Goal: Task Accomplishment & Management: Use online tool/utility

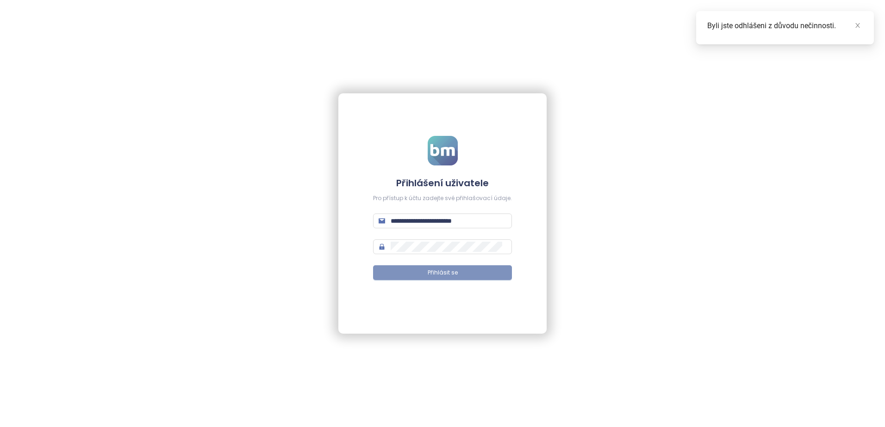
click at [441, 271] on span "Přihlásit se" at bounding box center [442, 273] width 30 height 9
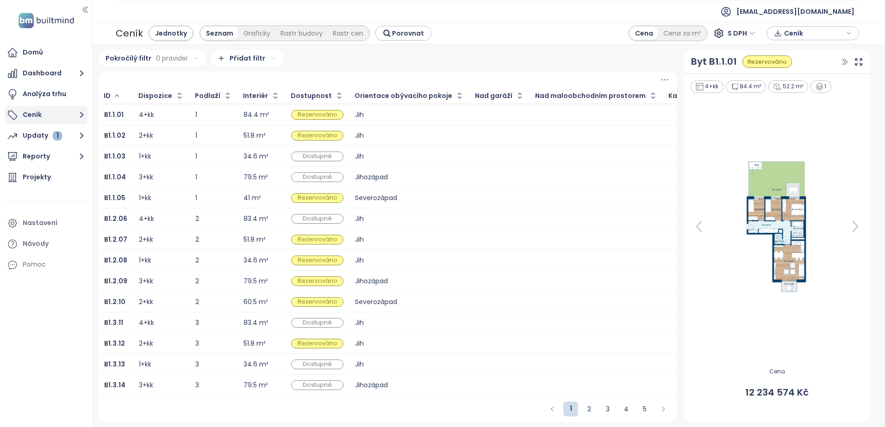
click at [76, 113] on icon "button" at bounding box center [82, 115] width 12 height 12
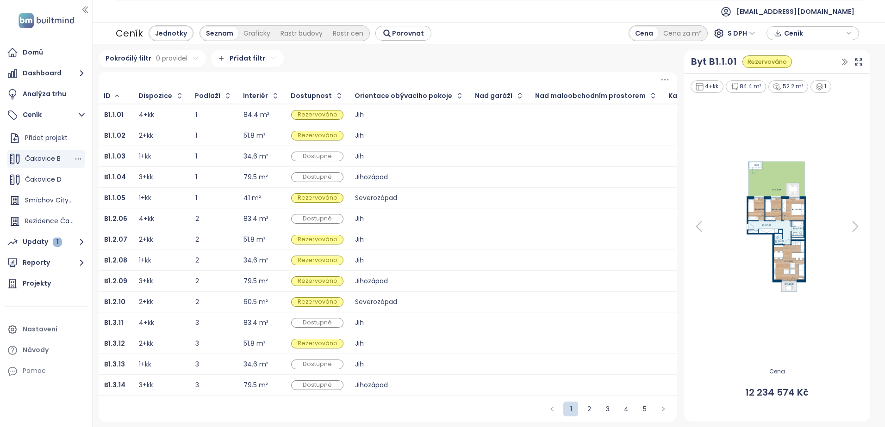
click at [44, 155] on span "Čakovice B" at bounding box center [43, 158] width 36 height 9
click at [74, 160] on icon "button" at bounding box center [78, 159] width 9 height 9
click at [99, 174] on button "Upravit" at bounding box center [110, 174] width 55 height 12
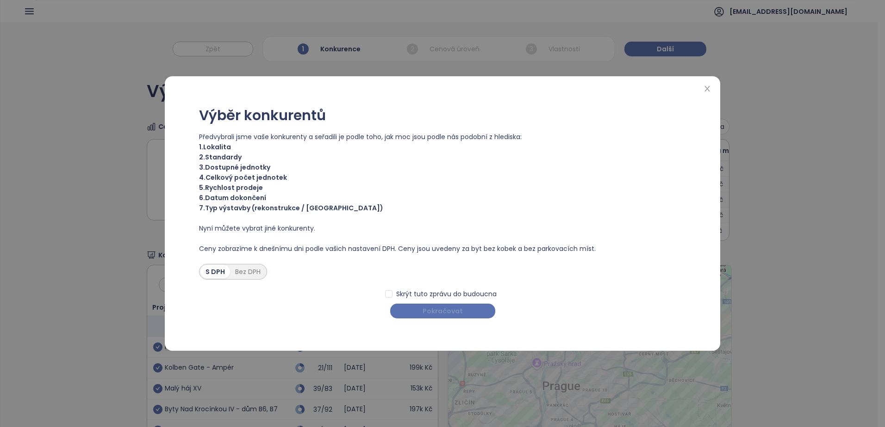
click at [420, 311] on button "Pokračovat" at bounding box center [442, 311] width 105 height 15
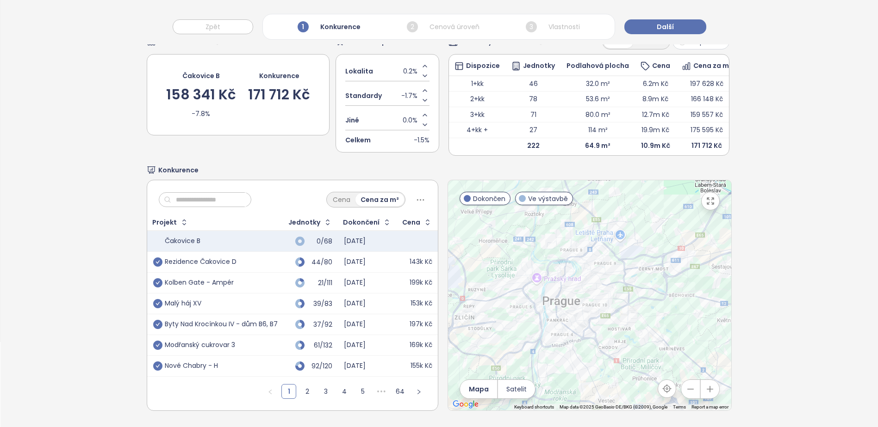
scroll to position [99, 0]
drag, startPoint x: 157, startPoint y: 254, endPoint x: 176, endPoint y: 261, distance: 20.4
click at [157, 258] on icon "check-circle" at bounding box center [157, 262] width 9 height 9
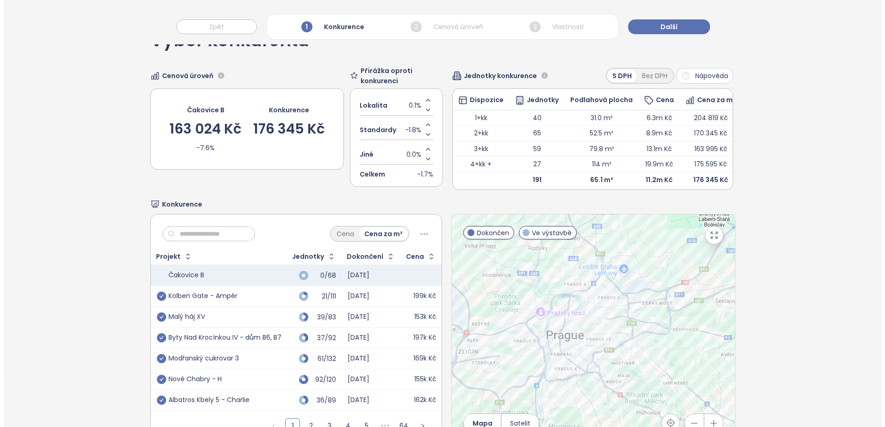
scroll to position [0, 0]
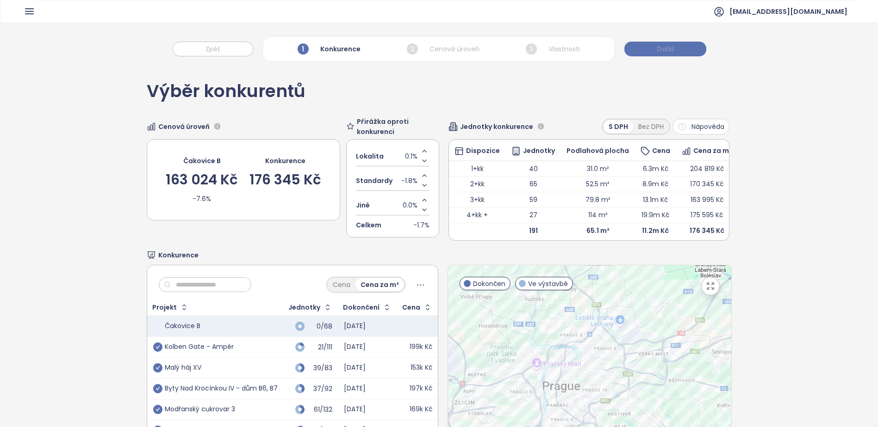
click at [670, 53] on span "Další" at bounding box center [664, 49] width 17 height 10
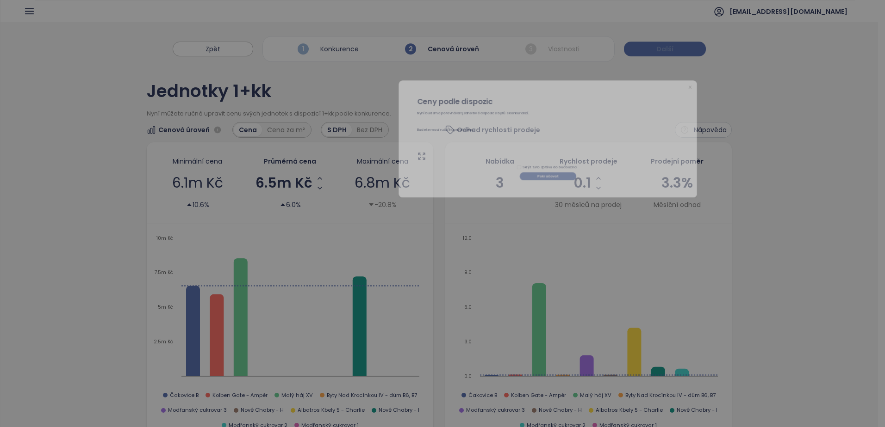
click at [670, 50] on div "Ceny podle dispozic Nyní budeme porovnávat jednotlivé dispozice bytů s konkuren…" at bounding box center [442, 213] width 885 height 427
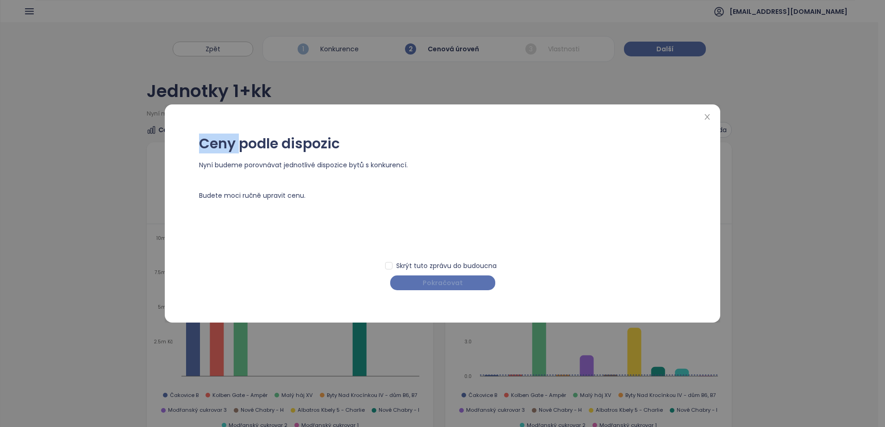
click at [462, 278] on button "Pokračovat" at bounding box center [442, 283] width 105 height 15
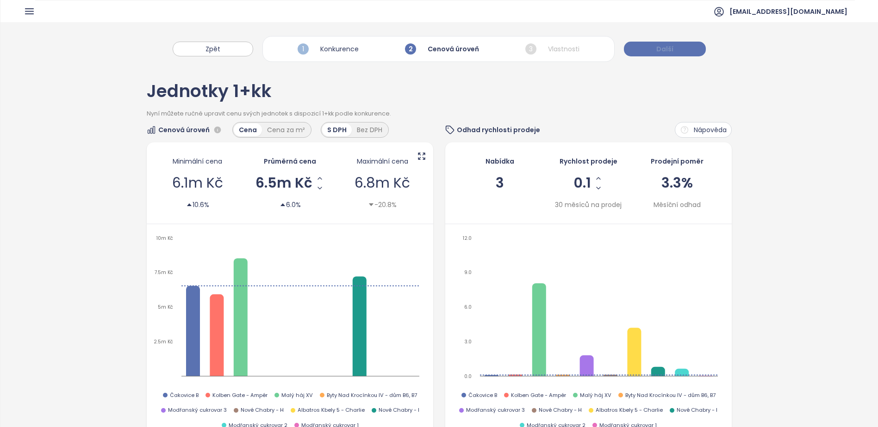
click at [658, 50] on span "Další" at bounding box center [664, 49] width 17 height 10
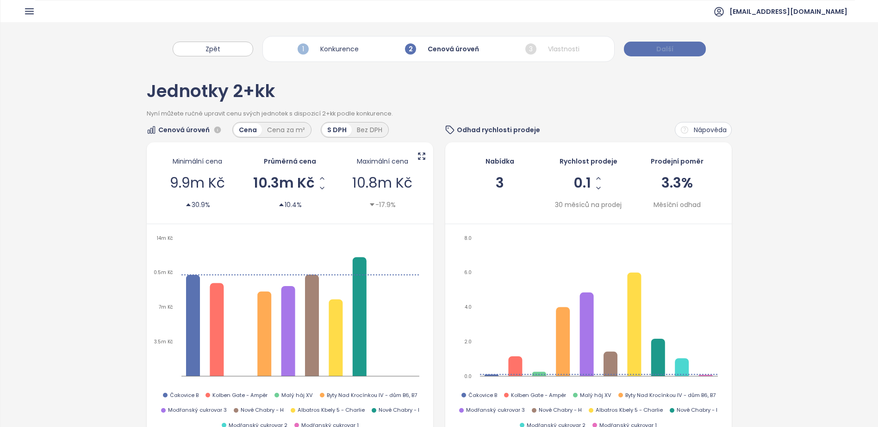
click at [658, 50] on span "Další" at bounding box center [664, 49] width 17 height 10
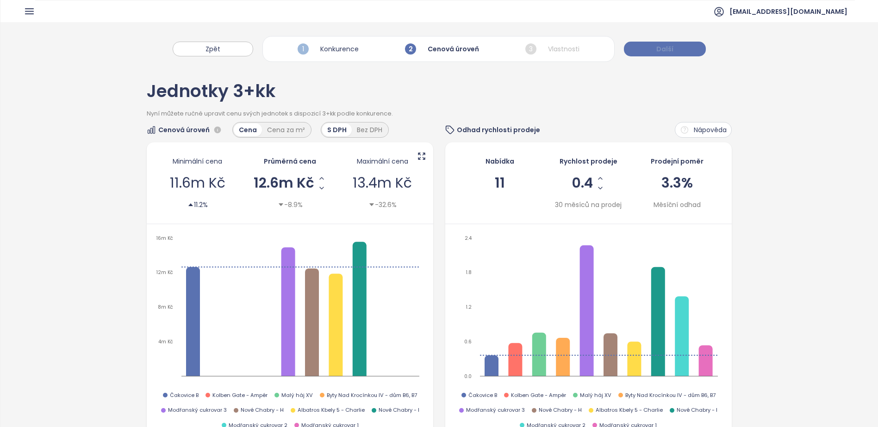
click at [658, 50] on span "Další" at bounding box center [664, 49] width 17 height 10
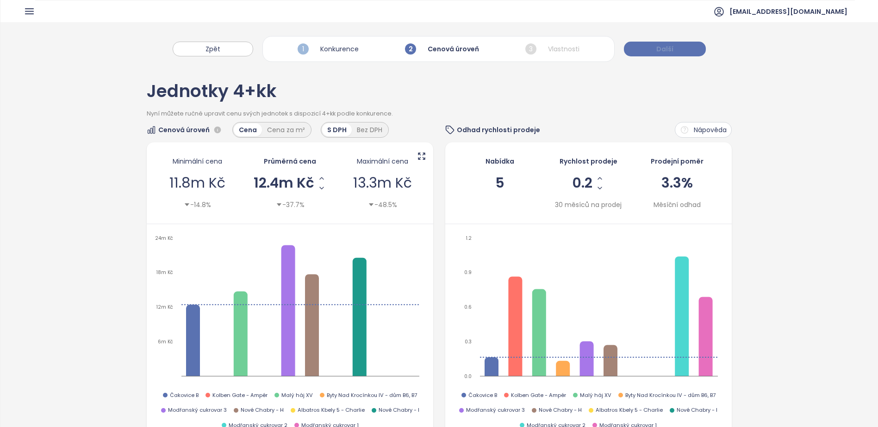
click at [631, 50] on button "Další" at bounding box center [665, 49] width 82 height 15
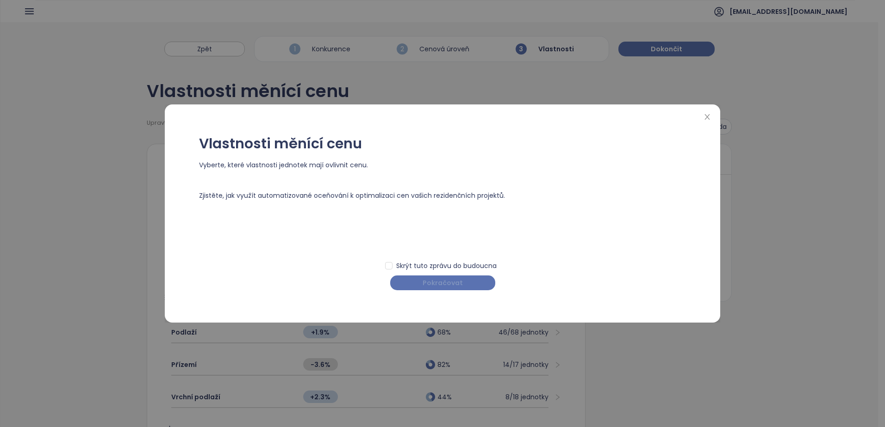
click at [467, 280] on button "Pokračovat" at bounding box center [442, 283] width 105 height 15
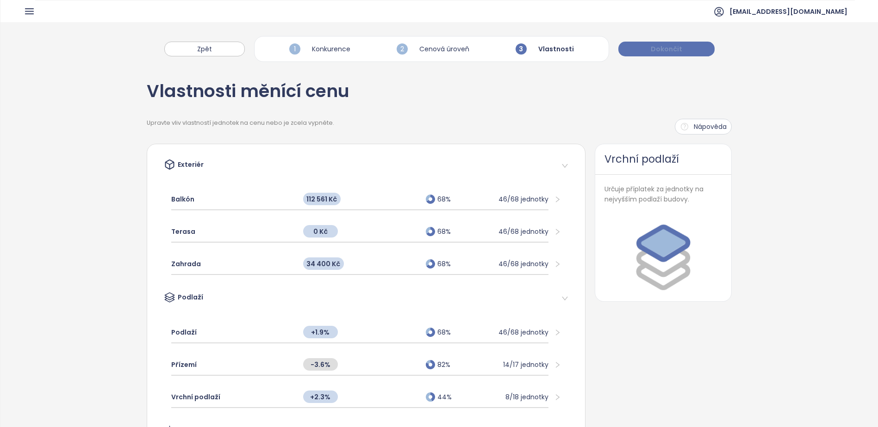
click at [671, 46] on span "Dokončit" at bounding box center [665, 49] width 31 height 10
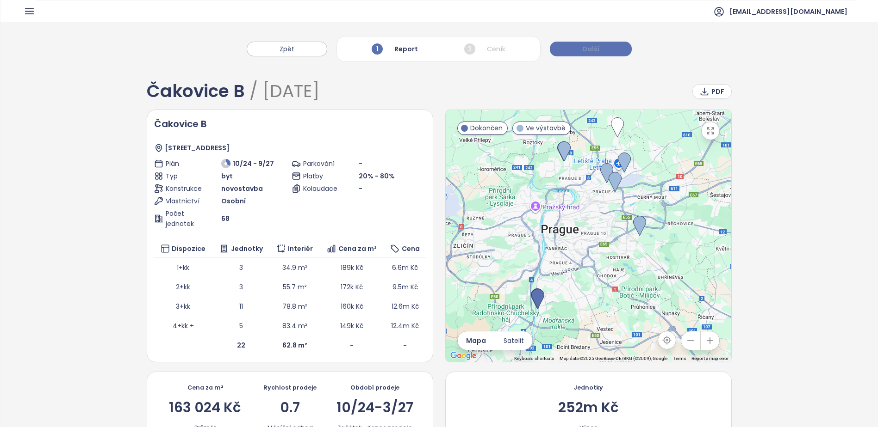
click at [606, 51] on button "Další" at bounding box center [591, 49] width 82 height 15
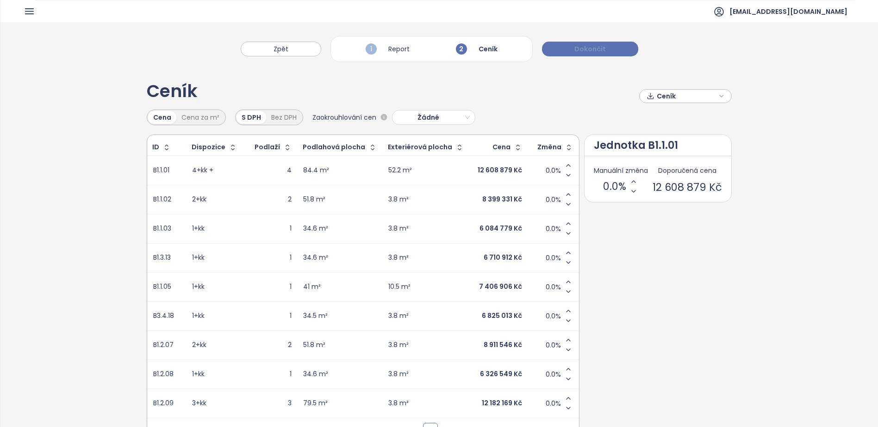
click at [606, 51] on button "Dokončit" at bounding box center [590, 49] width 96 height 15
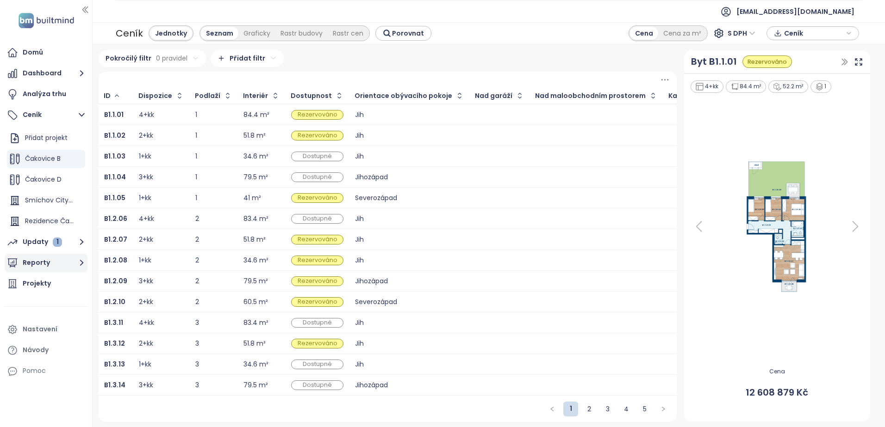
click at [28, 261] on button "Reporty" at bounding box center [46, 263] width 83 height 19
click at [32, 229] on div "[GEOGRAPHIC_DATA]" at bounding box center [52, 229] width 44 height 12
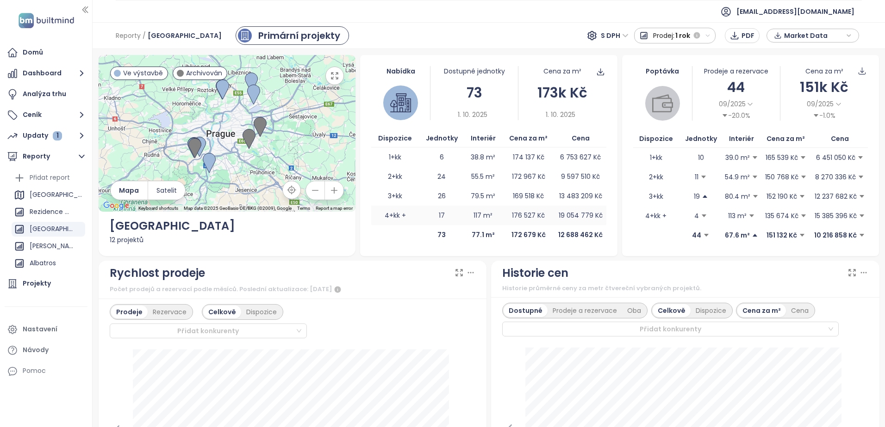
click at [393, 214] on td "4+kk +" at bounding box center [395, 215] width 48 height 19
click at [569, 216] on p "19 054 779 Kč" at bounding box center [580, 215] width 44 height 10
click at [514, 218] on p "176 527 Kč" at bounding box center [528, 215] width 33 height 10
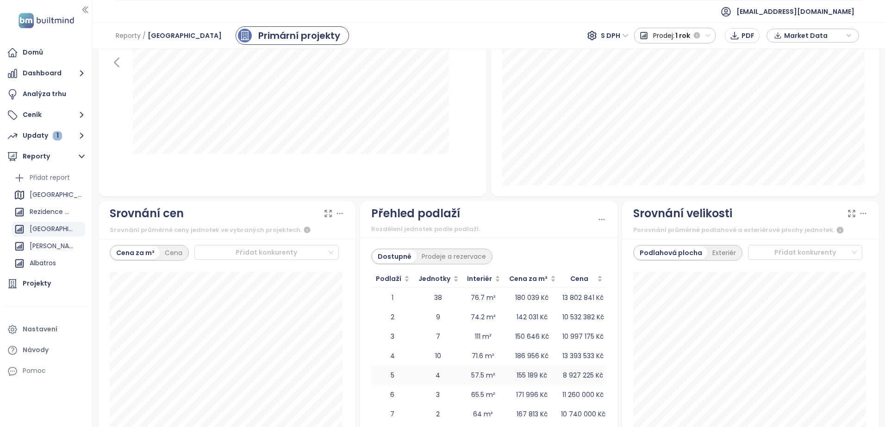
scroll to position [966, 0]
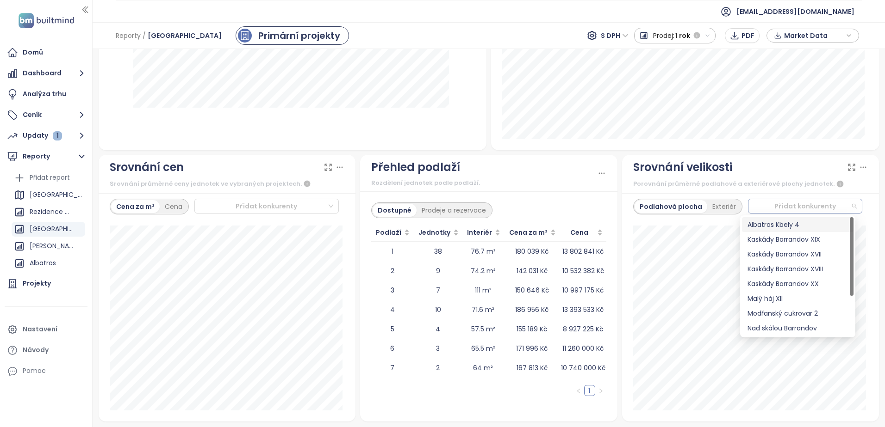
click at [789, 208] on div at bounding box center [801, 206] width 100 height 11
click at [791, 229] on div "Albatros Kbely 4" at bounding box center [797, 225] width 100 height 10
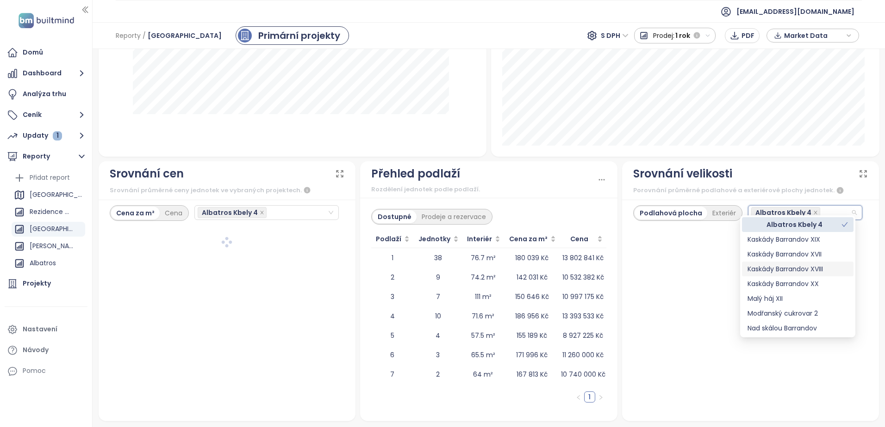
click at [731, 408] on div at bounding box center [750, 321] width 235 height 178
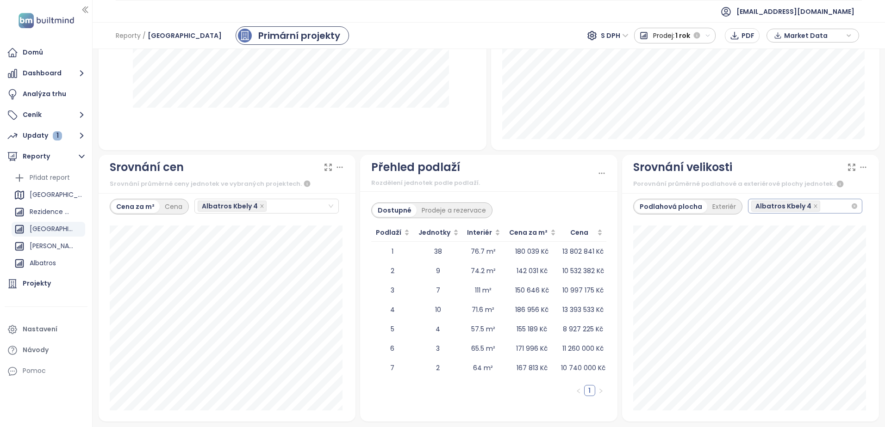
click at [821, 204] on div "Albatros Kbely 4" at bounding box center [801, 206] width 100 height 13
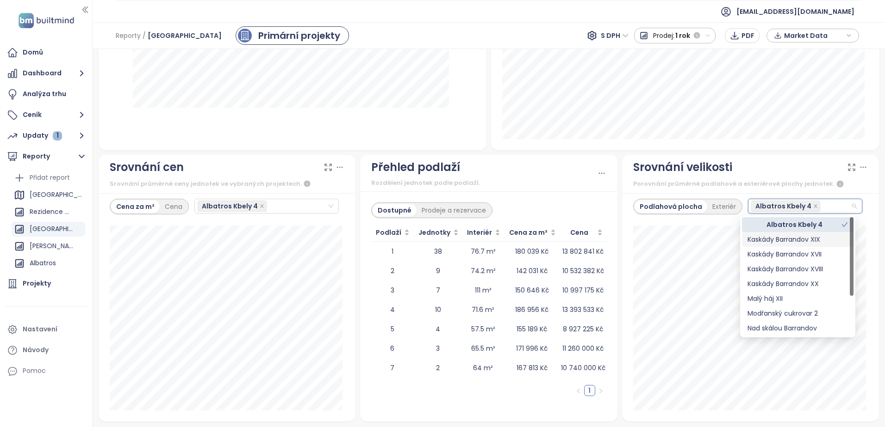
click at [820, 236] on div "Kaskády Barrandov XIX" at bounding box center [797, 240] width 100 height 10
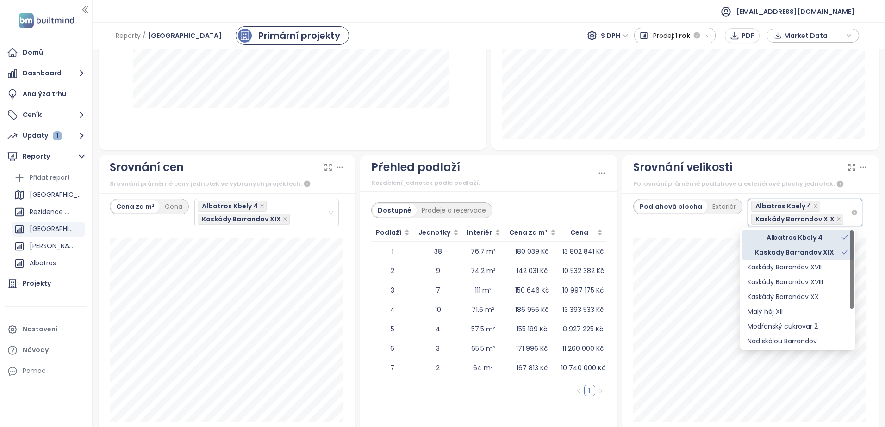
click at [827, 201] on div "Albatros Kbely 4 Kaskády Barrandov XIX" at bounding box center [801, 213] width 100 height 26
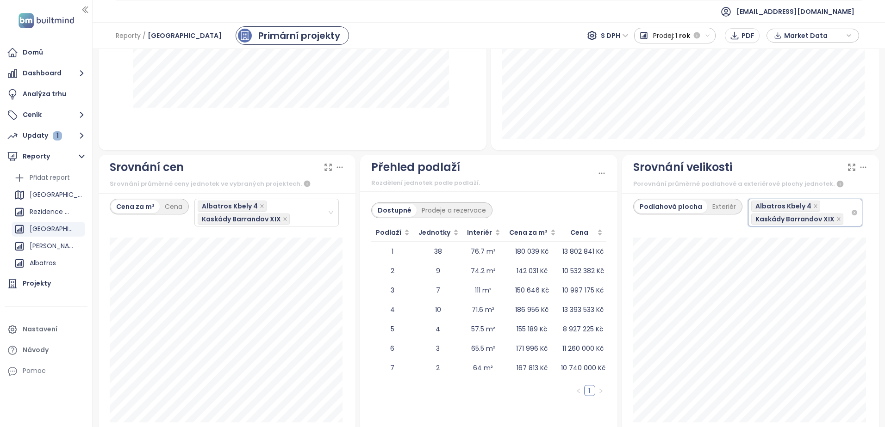
click at [820, 207] on div "Albatros Kbely 4 Kaskády Barrandov XIX" at bounding box center [801, 213] width 100 height 26
